Goal: Information Seeking & Learning: Understand process/instructions

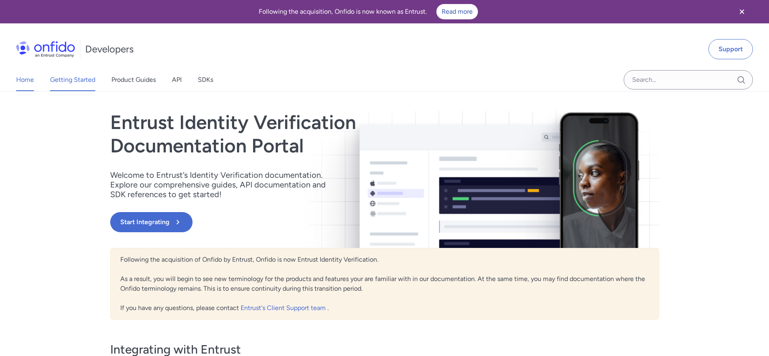
click at [71, 80] on link "Getting Started" at bounding box center [72, 80] width 45 height 23
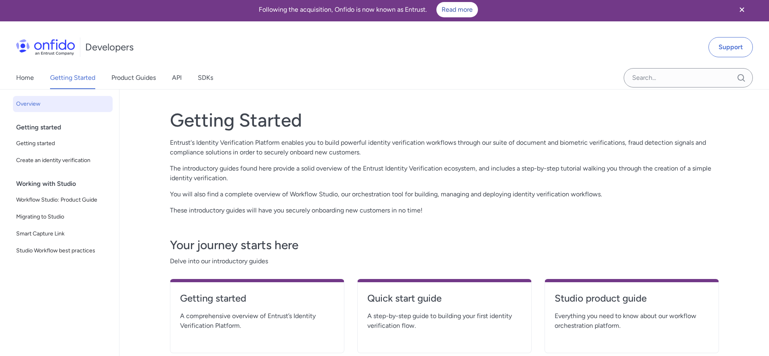
scroll to position [16, 0]
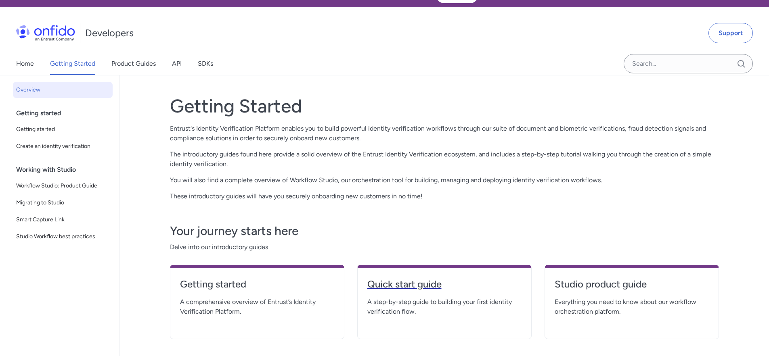
click at [429, 287] on h4 "Quick start guide" at bounding box center [444, 284] width 154 height 13
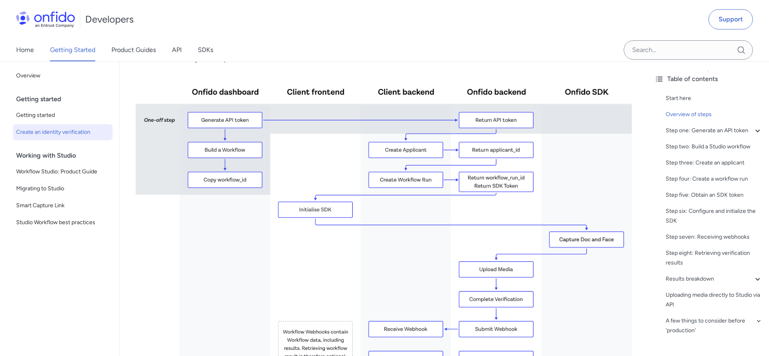
scroll to position [161, 0]
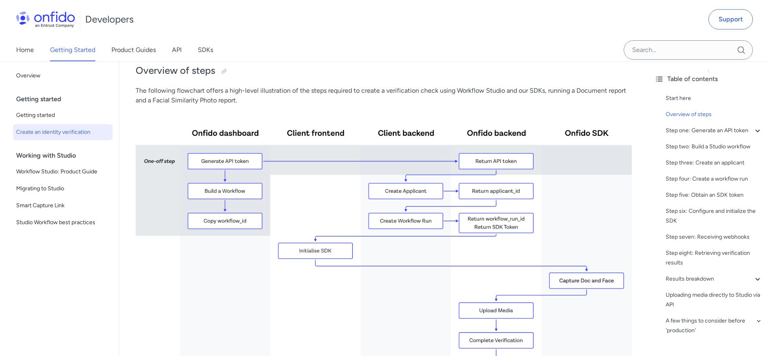
click at [477, 50] on div "Home Getting Started Product Guides API SDKs" at bounding box center [384, 50] width 769 height 23
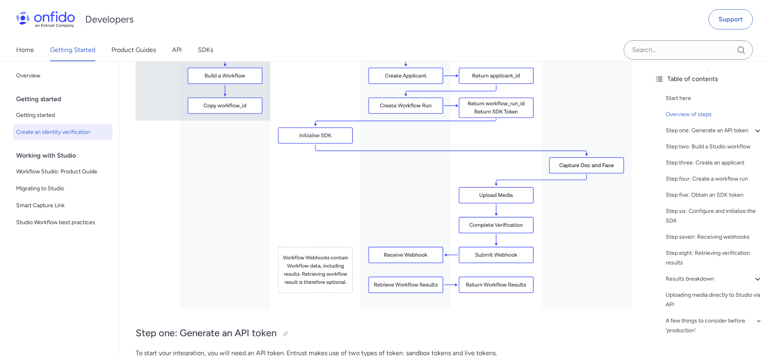
scroll to position [277, 0]
click at [312, 79] on img at bounding box center [384, 152] width 496 height 313
click at [693, 168] on div "Step three: Create an applicant" at bounding box center [713, 163] width 97 height 10
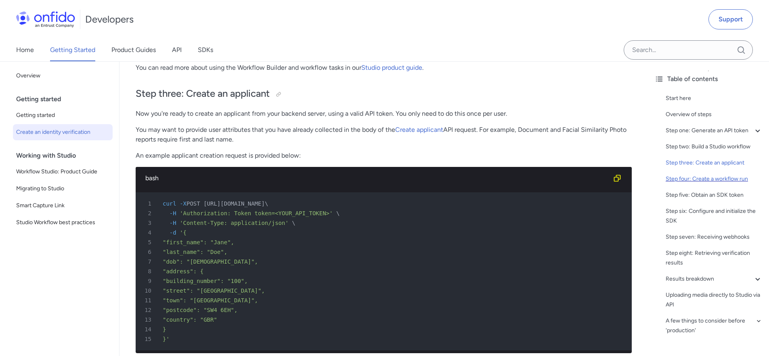
click at [701, 184] on div "Step four: Create a workflow run" at bounding box center [713, 179] width 97 height 10
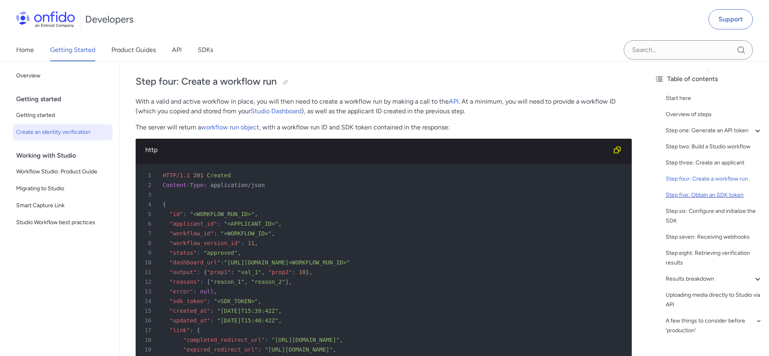
click at [707, 200] on div "Step five: Obtain an SDK token" at bounding box center [713, 195] width 97 height 10
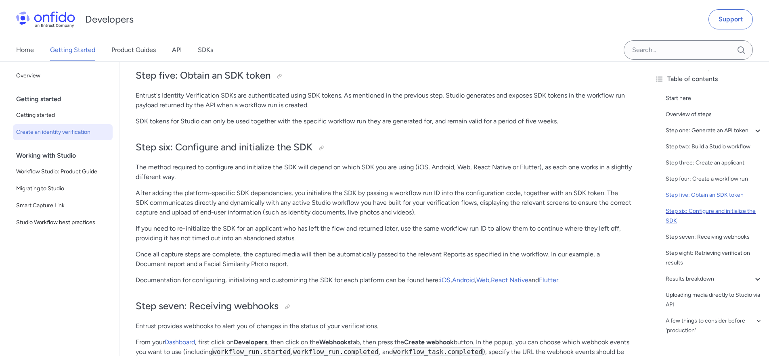
click at [709, 219] on div "Step six: Configure and initialize the SDK" at bounding box center [713, 216] width 97 height 19
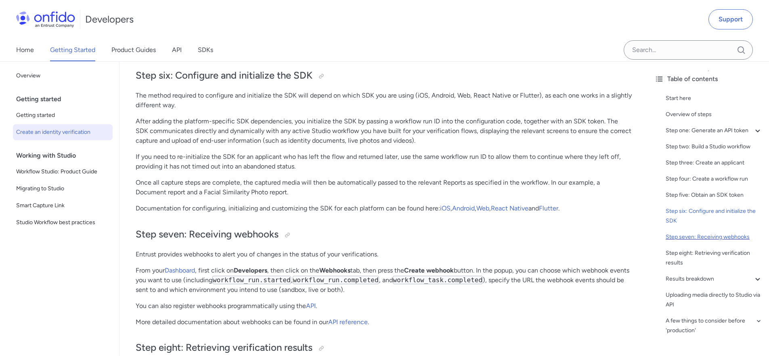
click at [708, 242] on div "Step seven: Receiving webhooks" at bounding box center [713, 237] width 97 height 10
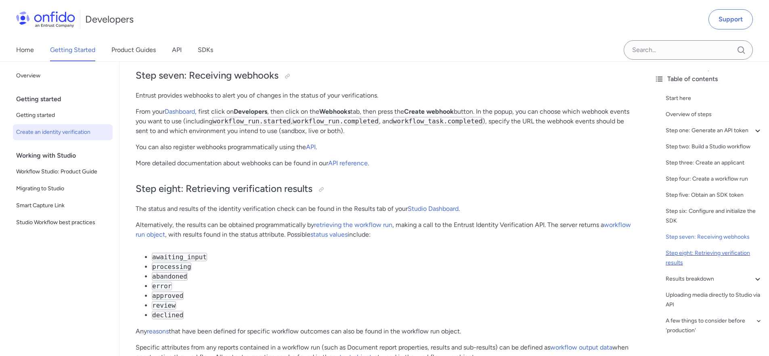
click at [699, 265] on div "Step eight: Retrieving verification results" at bounding box center [713, 258] width 97 height 19
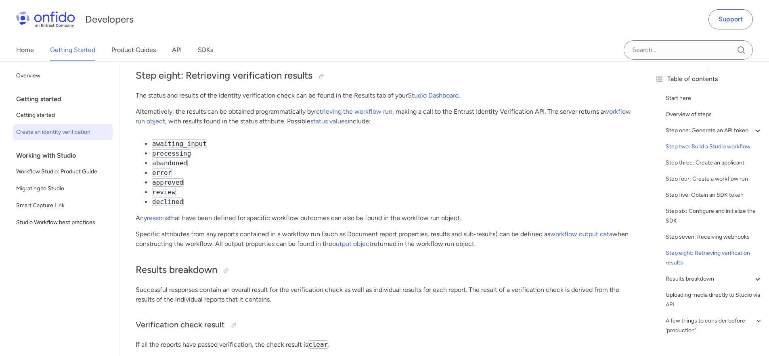
click at [693, 152] on div "Step two: Build a Studio workflow" at bounding box center [713, 147] width 97 height 10
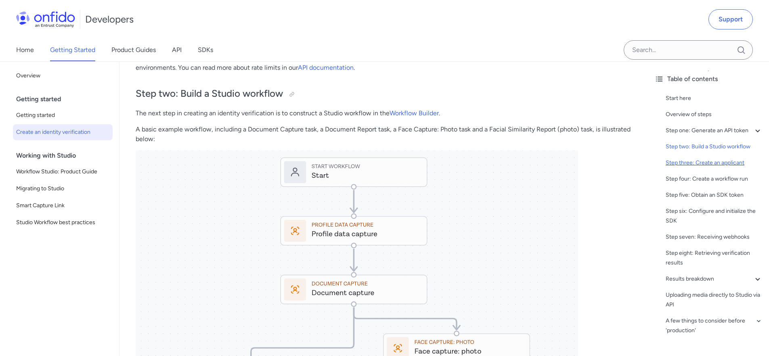
click at [704, 168] on div "Step three: Create an applicant" at bounding box center [713, 163] width 97 height 10
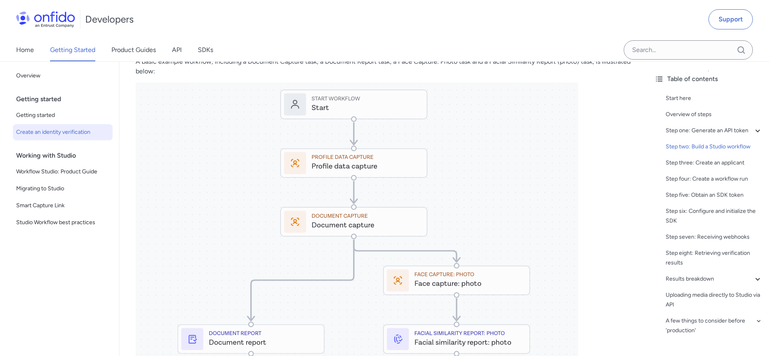
scroll to position [992, 0]
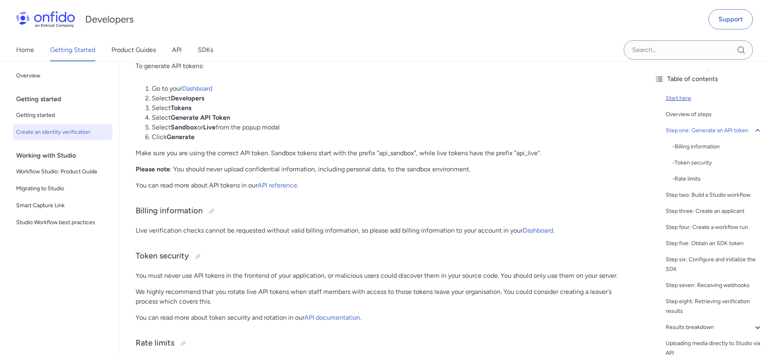
click at [674, 96] on div "Start here" at bounding box center [713, 99] width 97 height 10
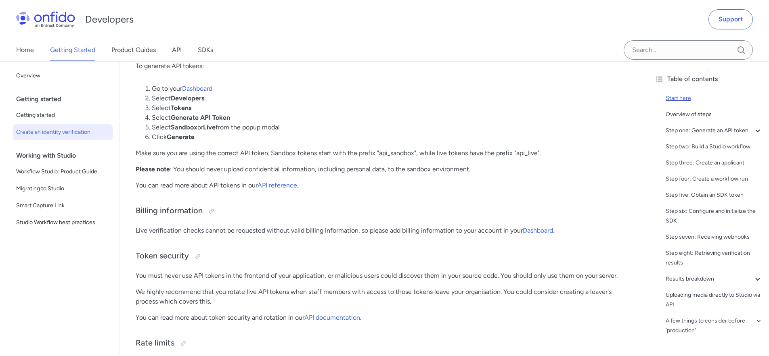
scroll to position [92, 0]
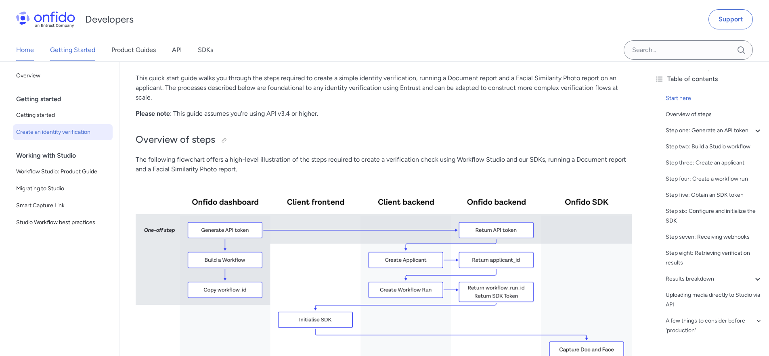
click at [27, 49] on link "Home" at bounding box center [25, 50] width 18 height 23
